Goal: Find specific page/section: Find specific page/section

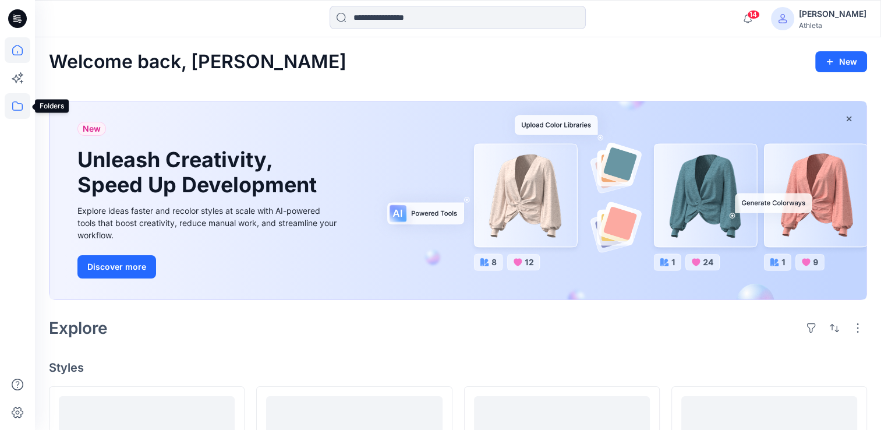
click at [17, 111] on icon at bounding box center [18, 106] width 26 height 26
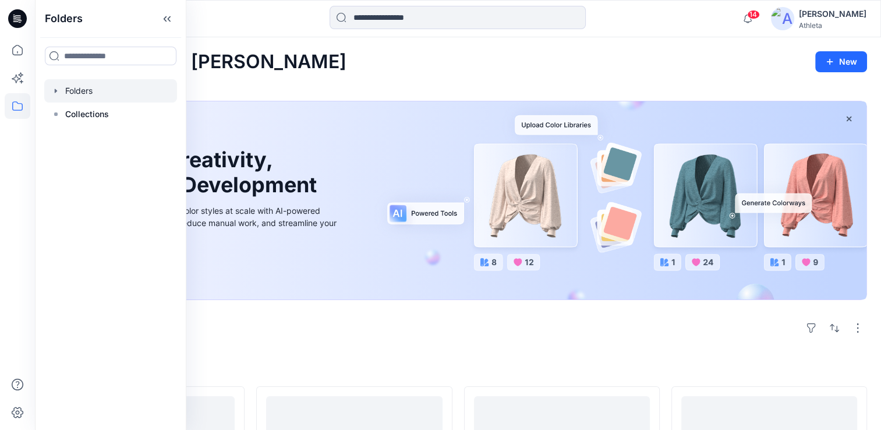
click at [55, 93] on icon "button" at bounding box center [55, 90] width 9 height 9
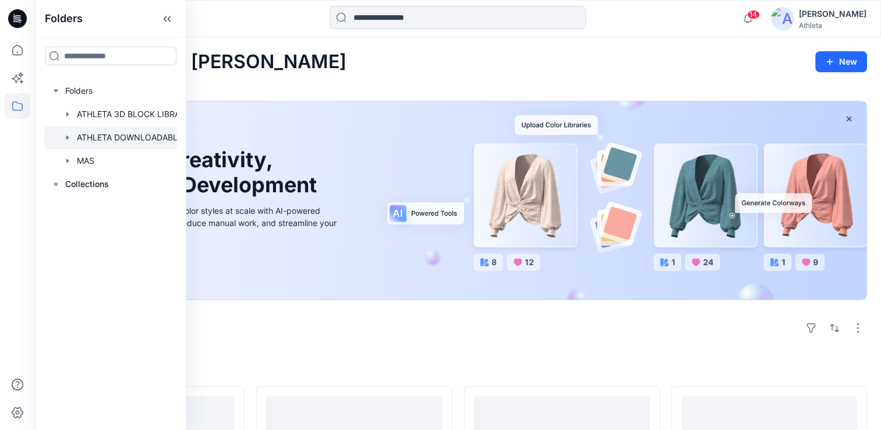
click at [127, 139] on div at bounding box center [125, 137] width 163 height 23
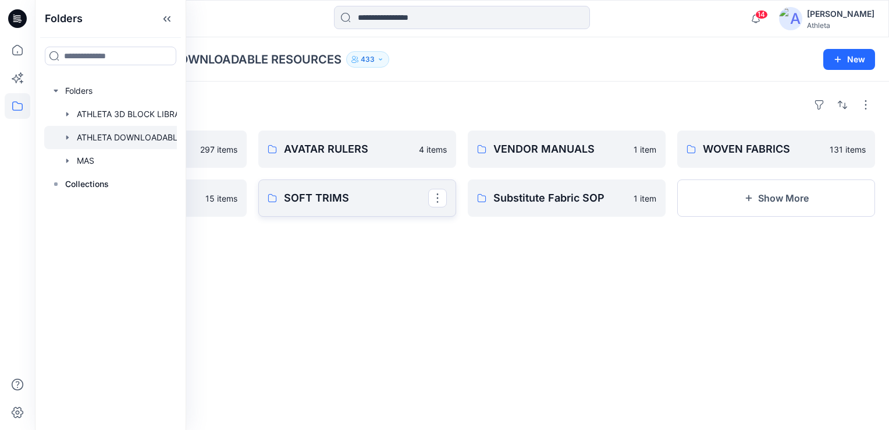
click at [305, 196] on p "SOFT TRIMS" at bounding box center [356, 198] width 144 height 16
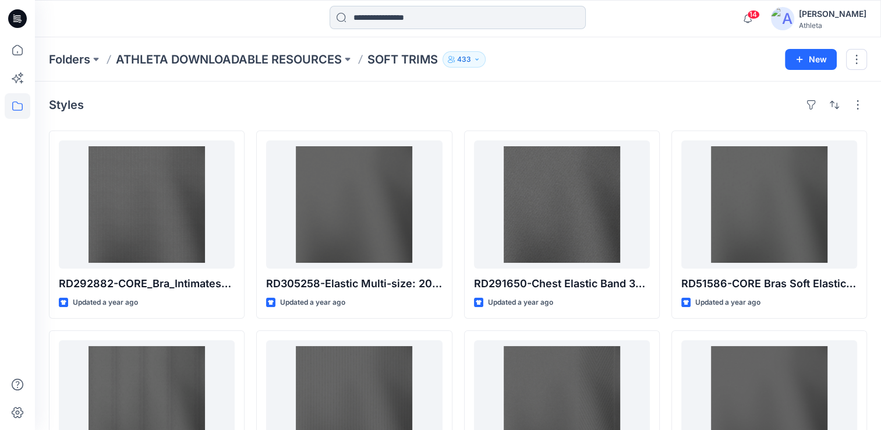
click at [432, 22] on input at bounding box center [457, 17] width 256 height 23
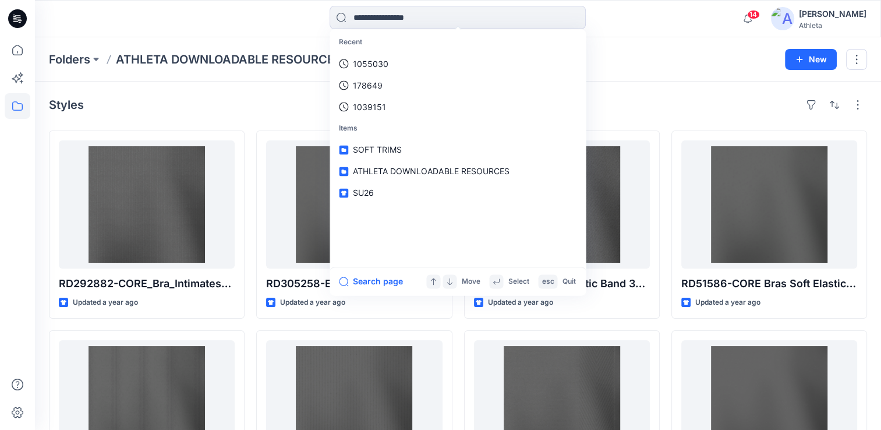
click at [651, 48] on div "Folders ATHLETA DOWNLOADABLE RESOURCES SOFT TRIMS 433 New" at bounding box center [458, 59] width 846 height 44
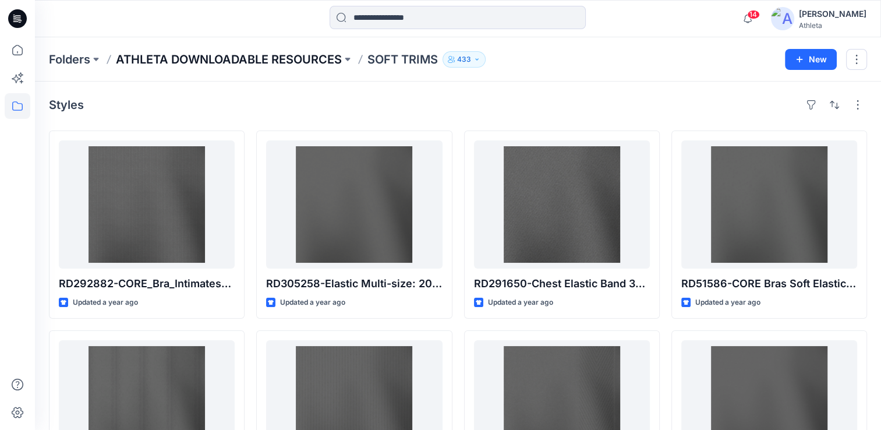
click at [321, 59] on p "ATHLETA DOWNLOADABLE RESOURCES" at bounding box center [229, 59] width 226 height 16
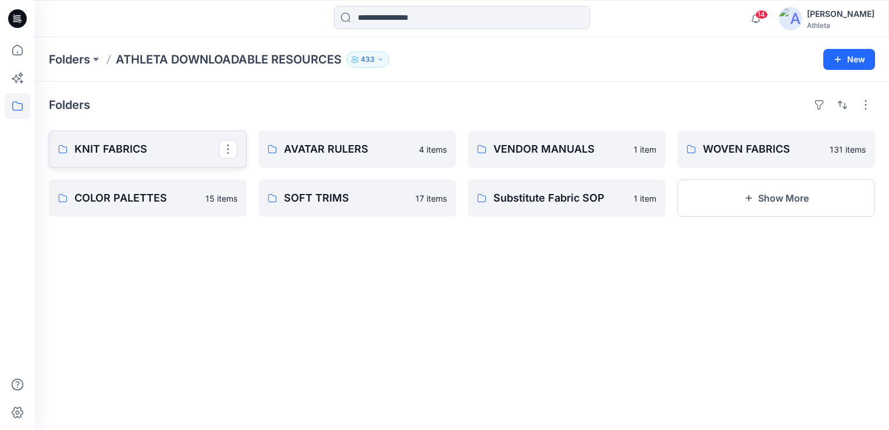
click at [137, 152] on p "KNIT FABRICS" at bounding box center [146, 149] width 144 height 16
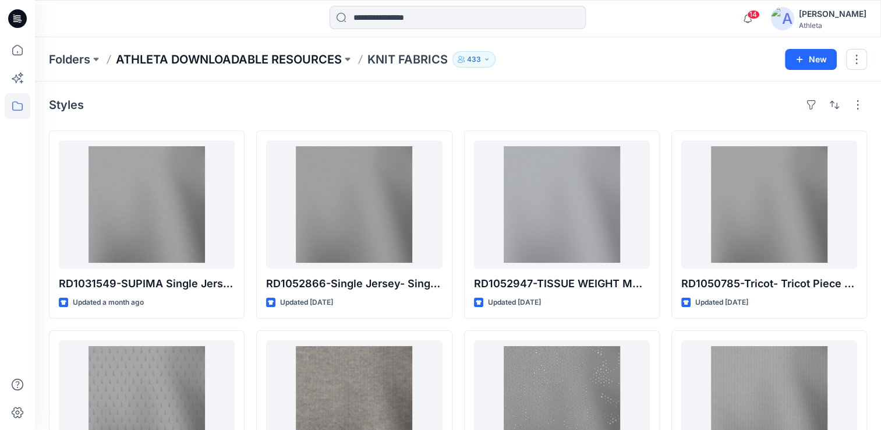
click at [308, 62] on p "ATHLETA DOWNLOADABLE RESOURCES" at bounding box center [229, 59] width 226 height 16
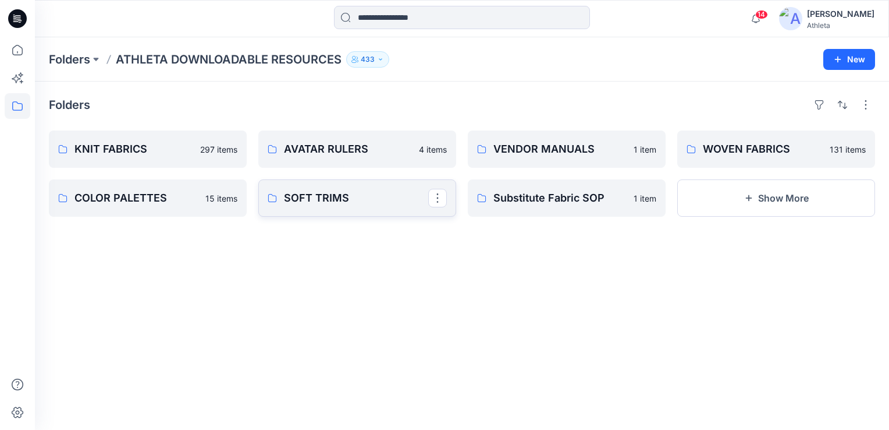
click at [315, 200] on p "SOFT TRIMS" at bounding box center [356, 198] width 144 height 16
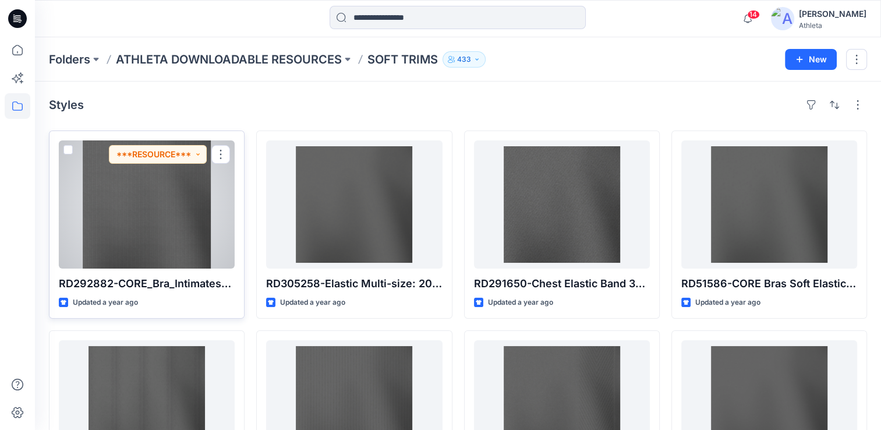
click at [113, 213] on div at bounding box center [147, 204] width 176 height 128
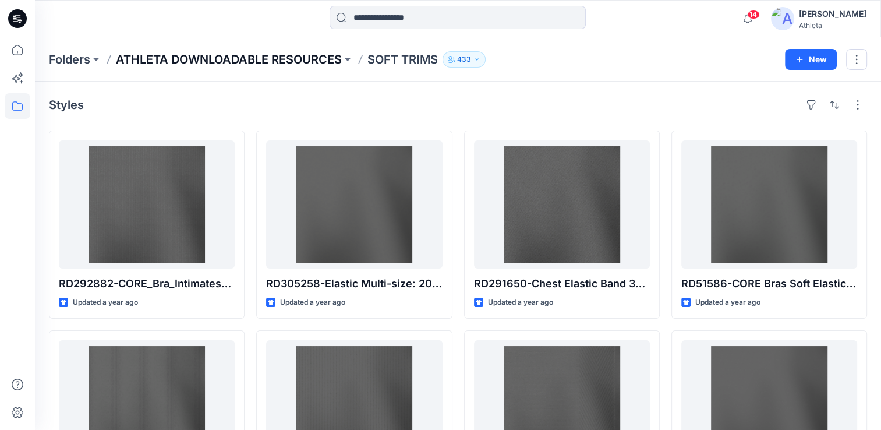
click at [226, 60] on p "ATHLETA DOWNLOADABLE RESOURCES" at bounding box center [229, 59] width 226 height 16
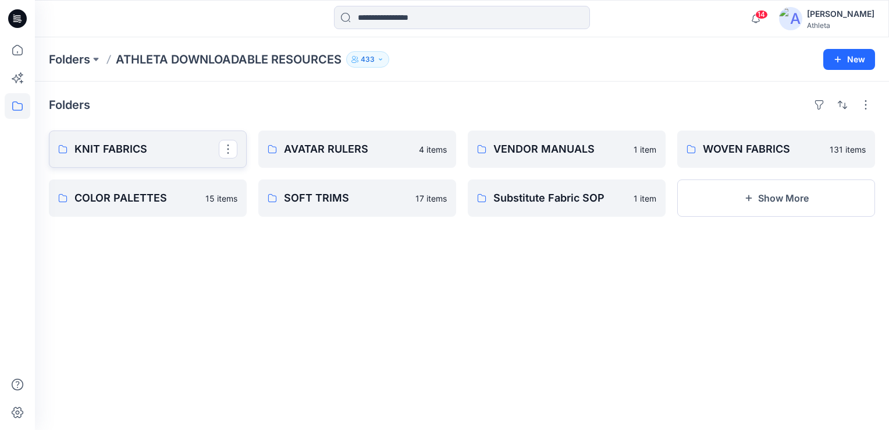
click at [122, 150] on p "KNIT FABRICS" at bounding box center [146, 149] width 144 height 16
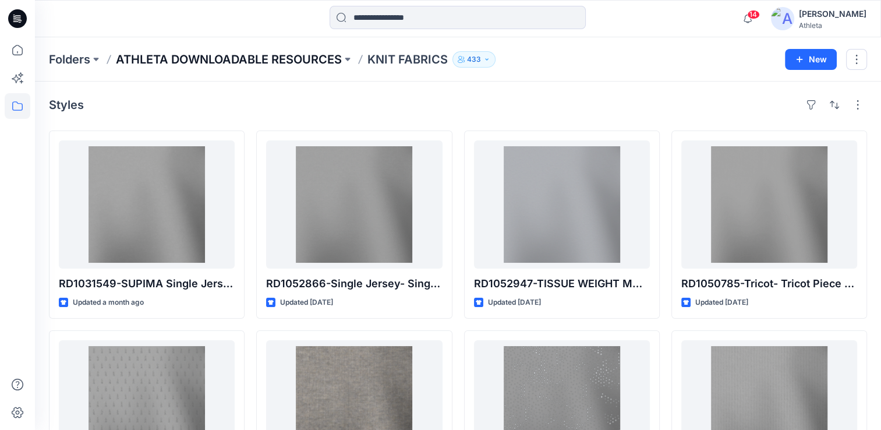
click at [281, 60] on p "ATHLETA DOWNLOADABLE RESOURCES" at bounding box center [229, 59] width 226 height 16
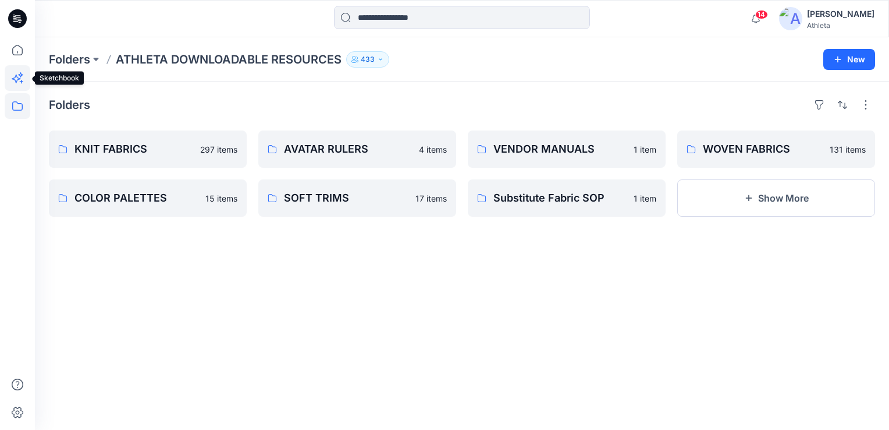
click at [11, 76] on icon at bounding box center [18, 78] width 26 height 26
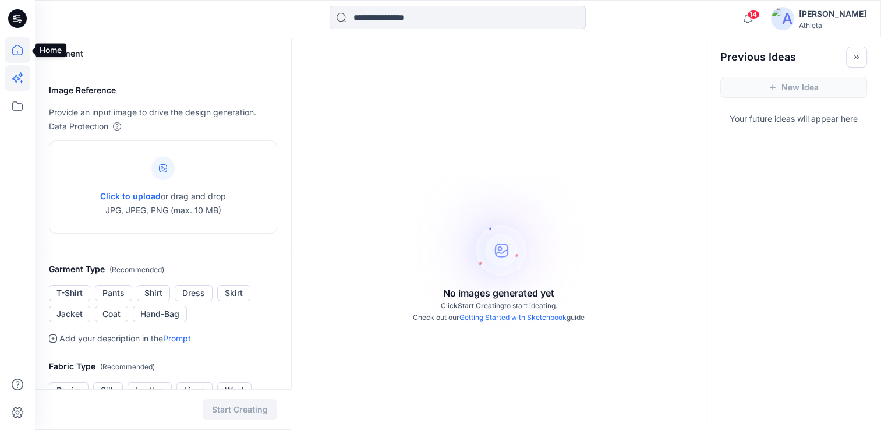
click at [19, 52] on icon at bounding box center [18, 50] width 26 height 26
